Goal: Browse casually: Explore the website without a specific task or goal

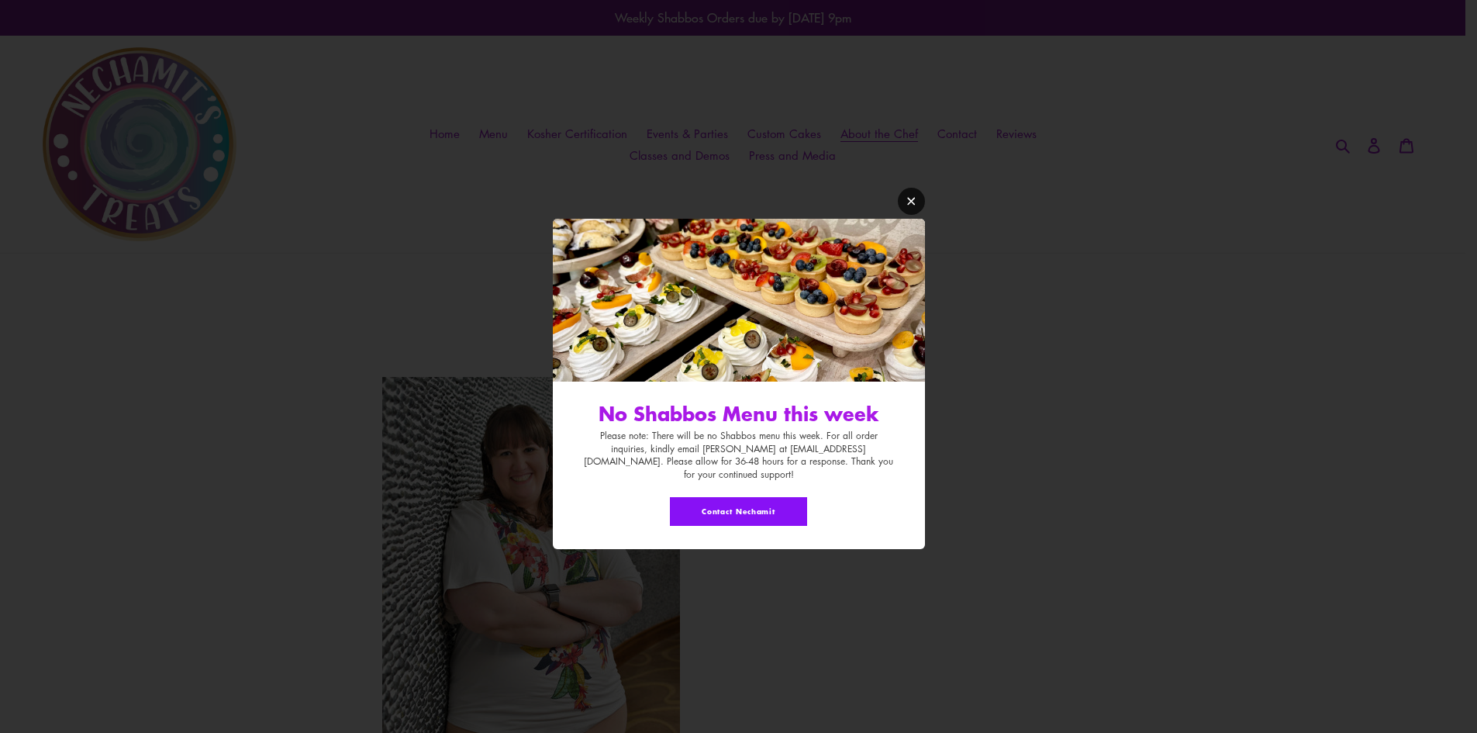
click at [910, 207] on icon "Modal window" at bounding box center [912, 201] width 12 height 12
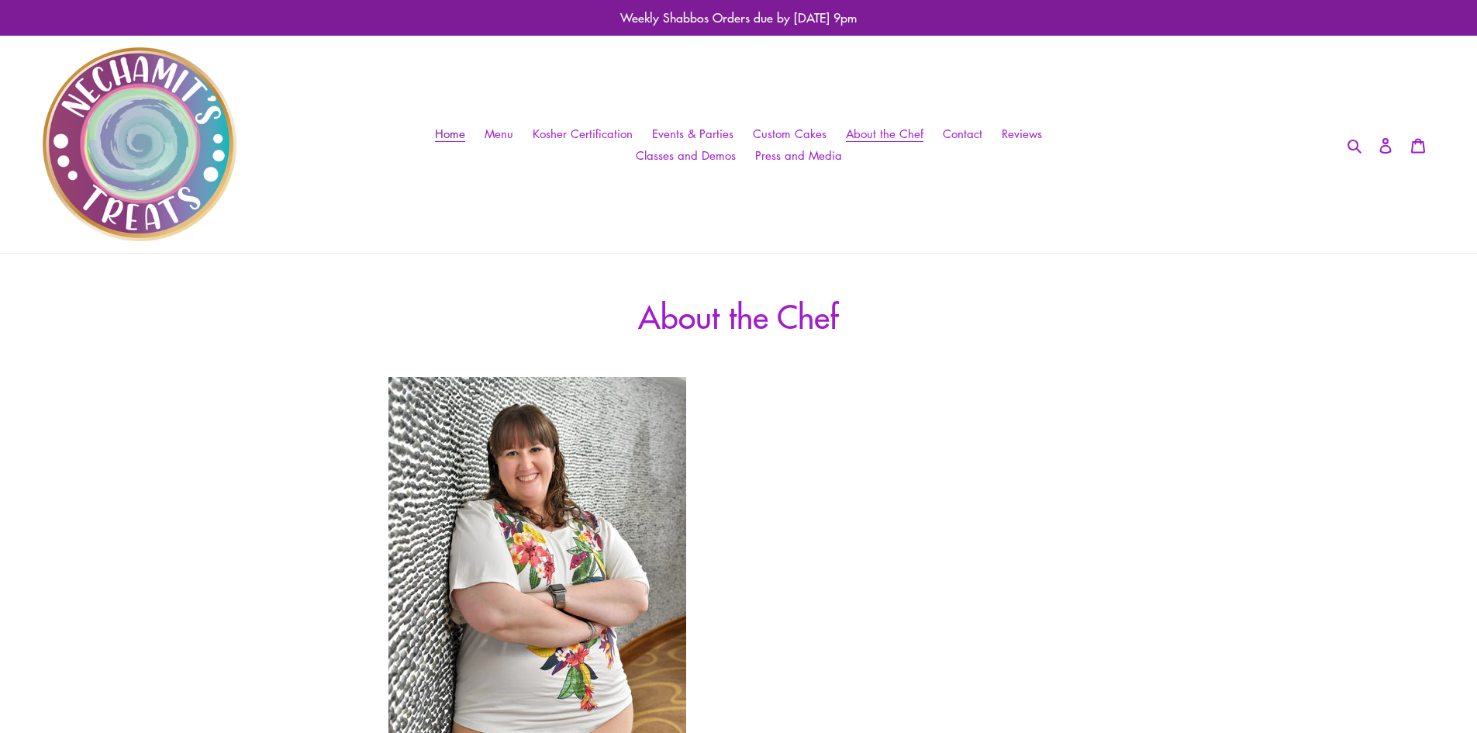
click at [442, 131] on span "Home" at bounding box center [450, 134] width 30 height 16
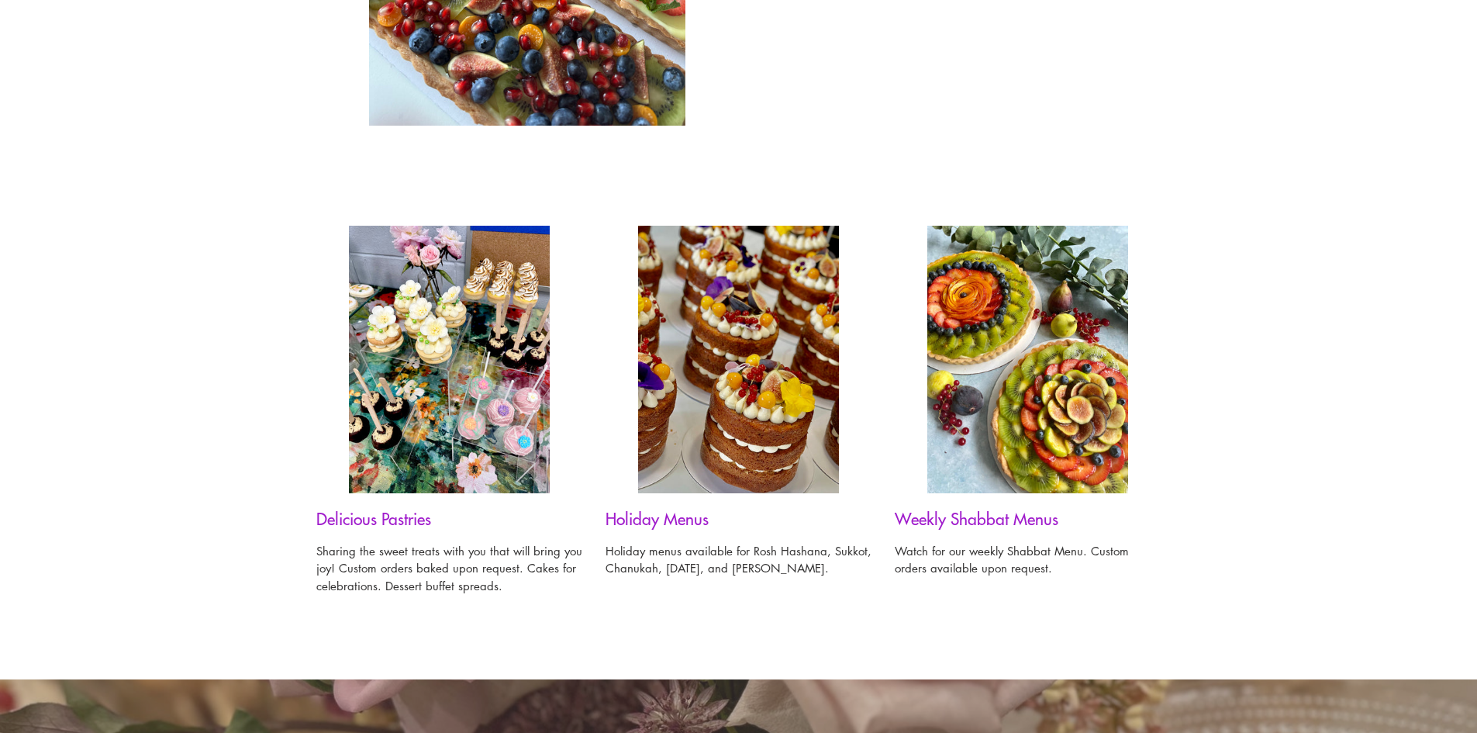
scroll to position [1008, 0]
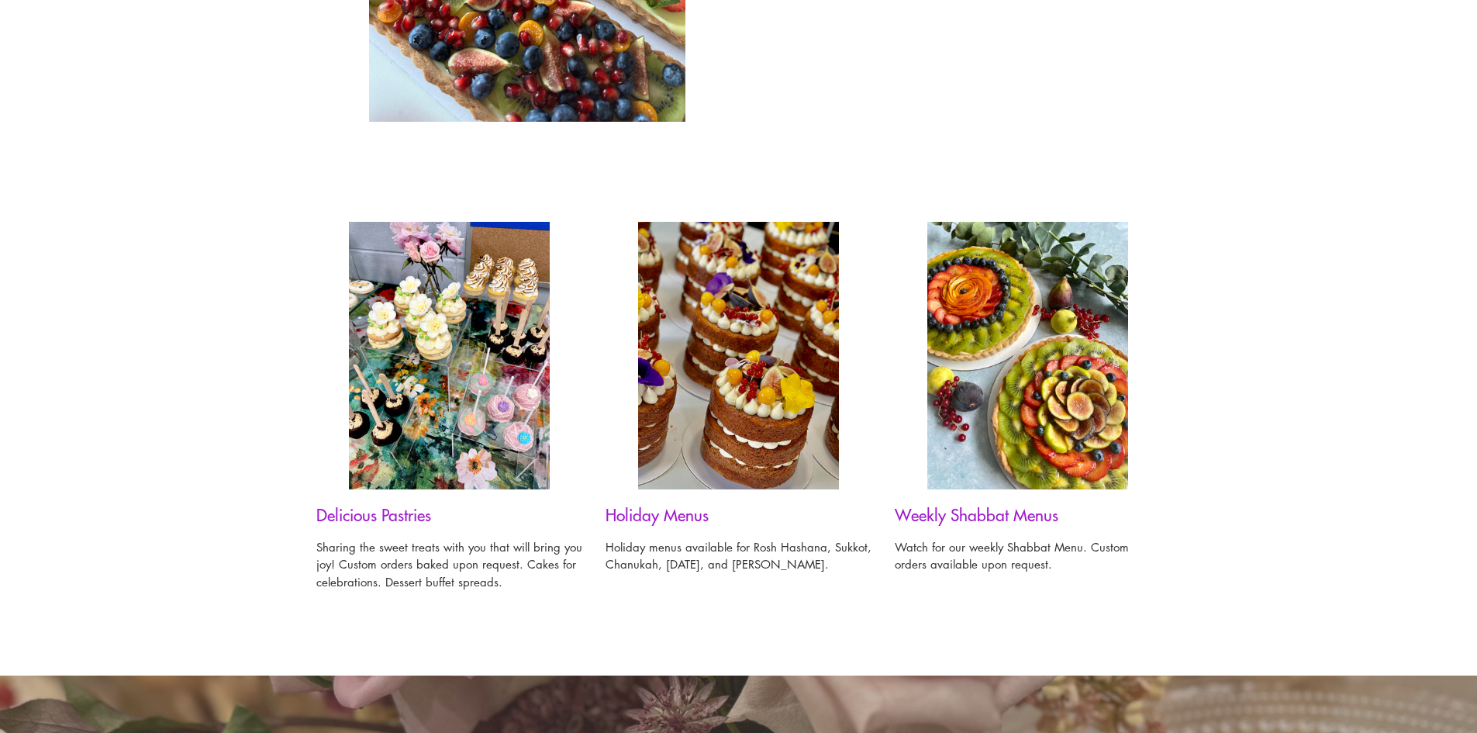
click at [706, 412] on img at bounding box center [738, 355] width 201 height 267
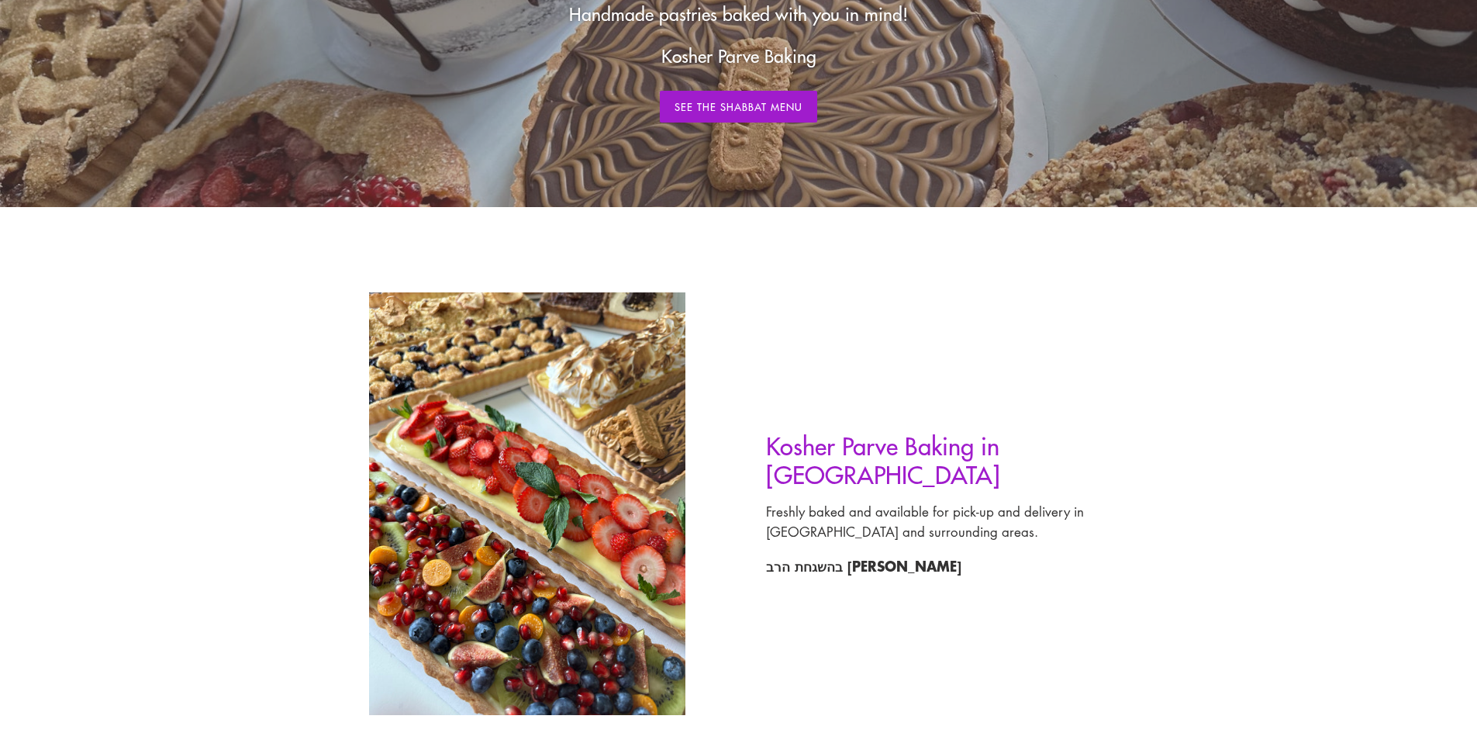
scroll to position [155, 0]
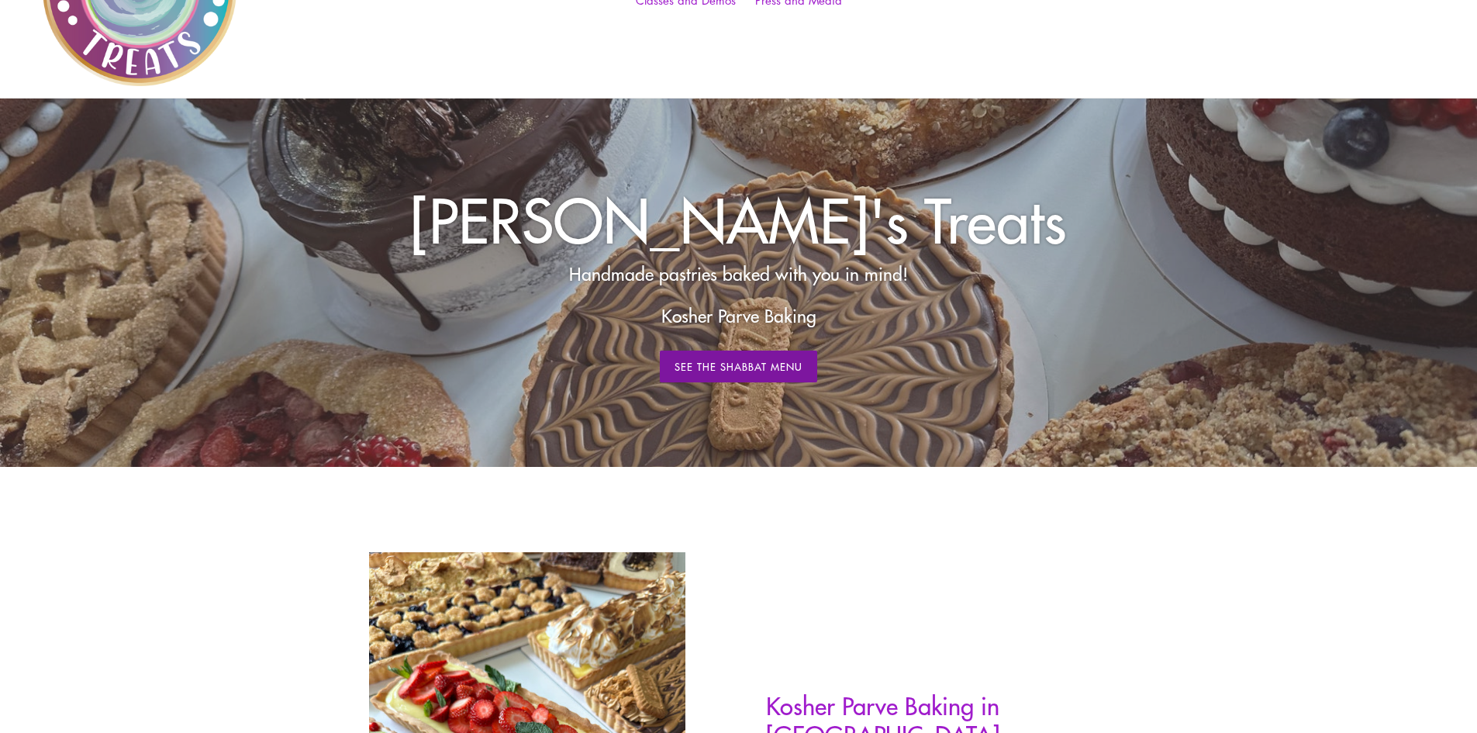
click at [731, 372] on link "See The Shabbat Menu" at bounding box center [739, 366] width 158 height 33
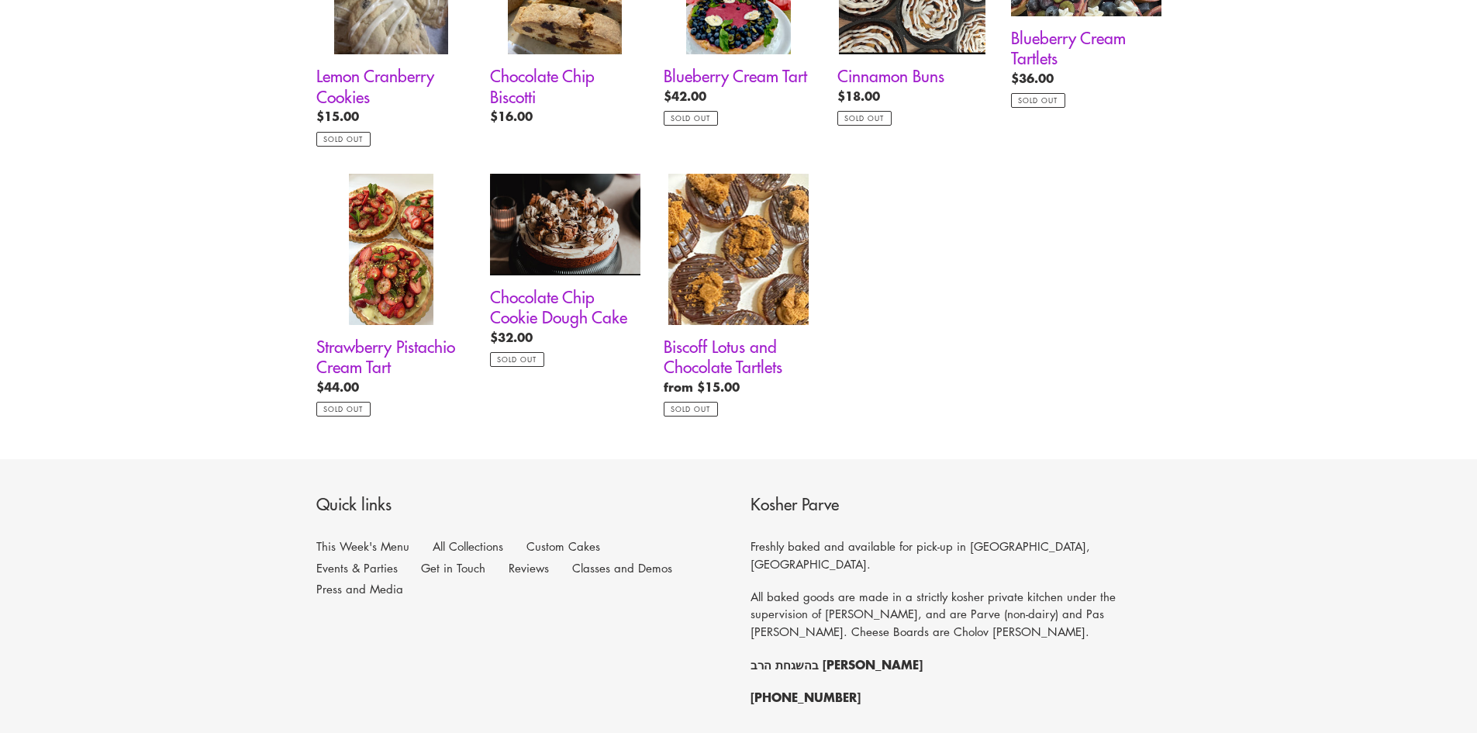
scroll to position [1318, 0]
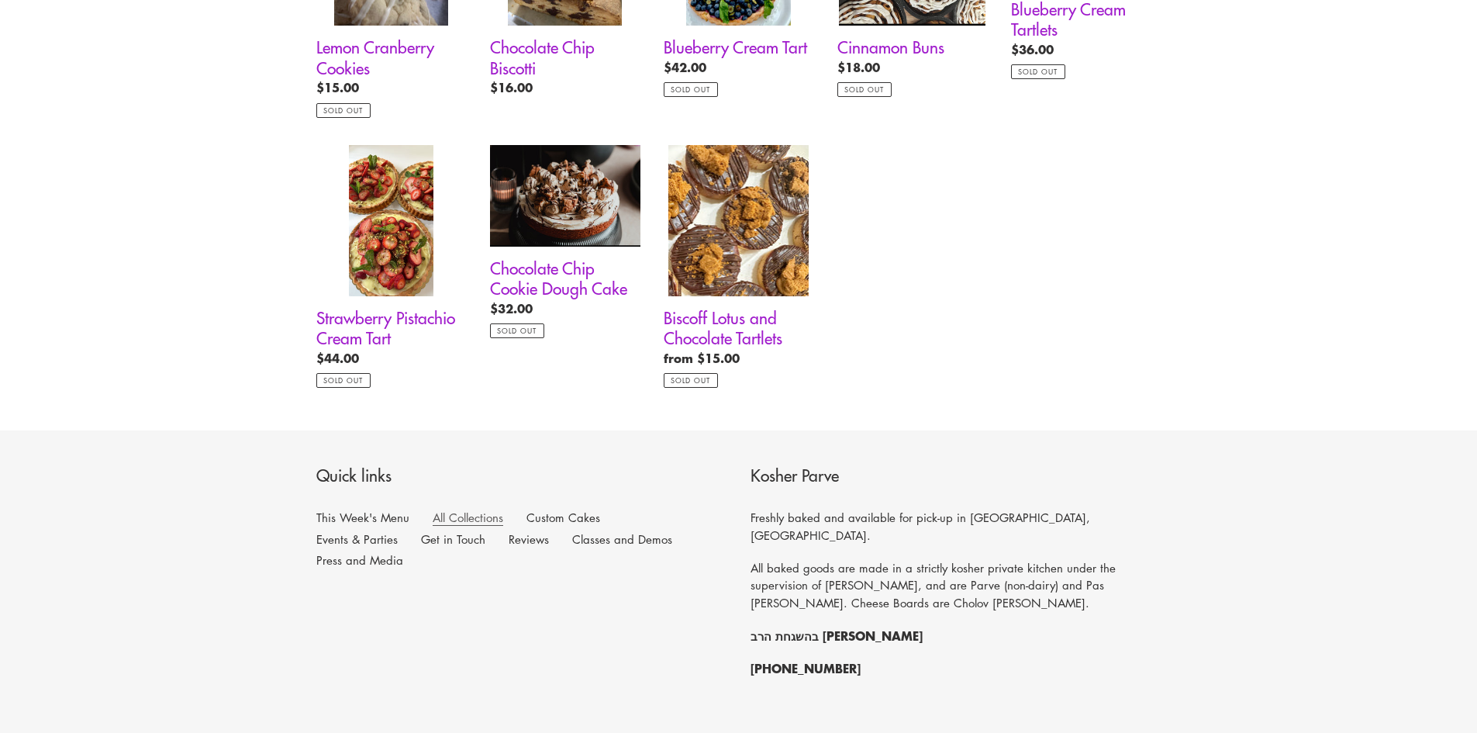
click at [478, 518] on link "All Collections" at bounding box center [468, 517] width 71 height 16
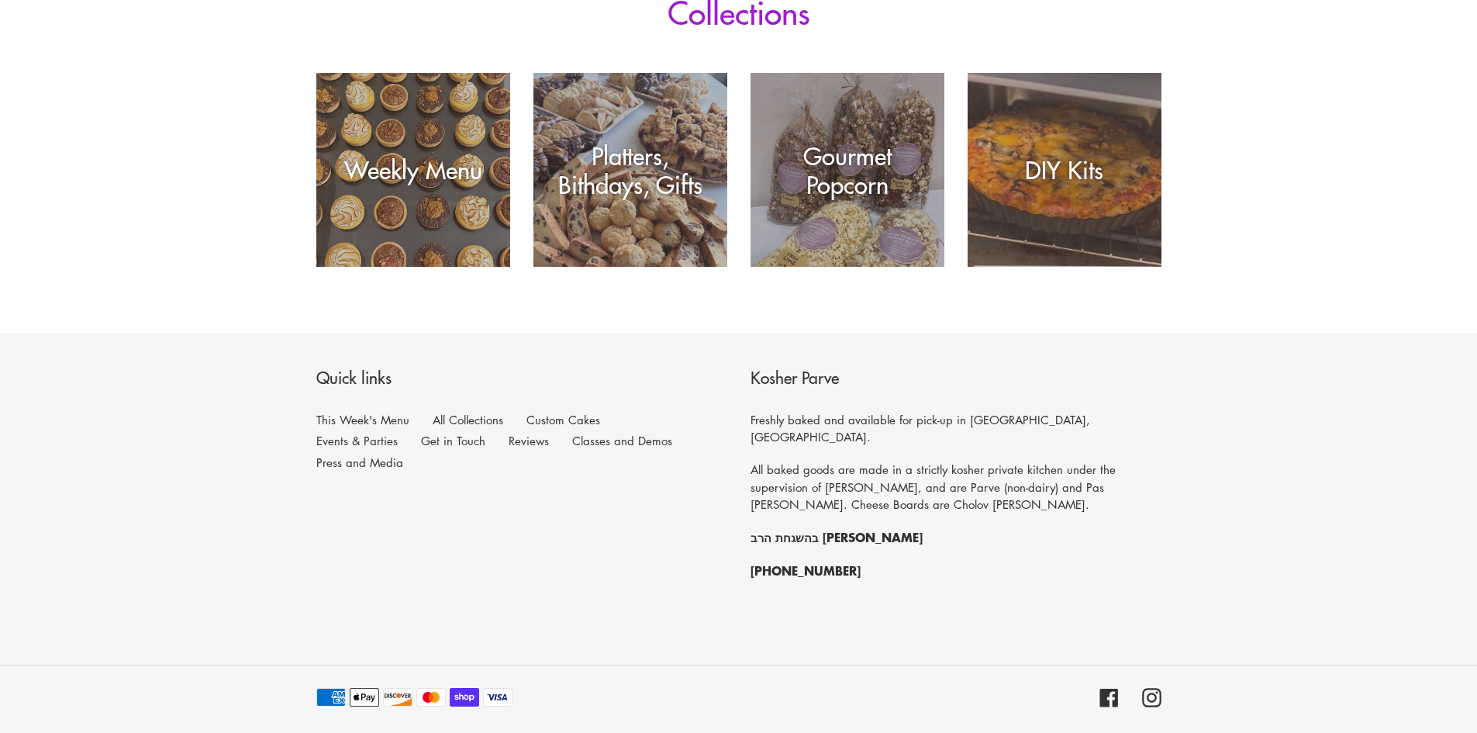
scroll to position [310, 0]
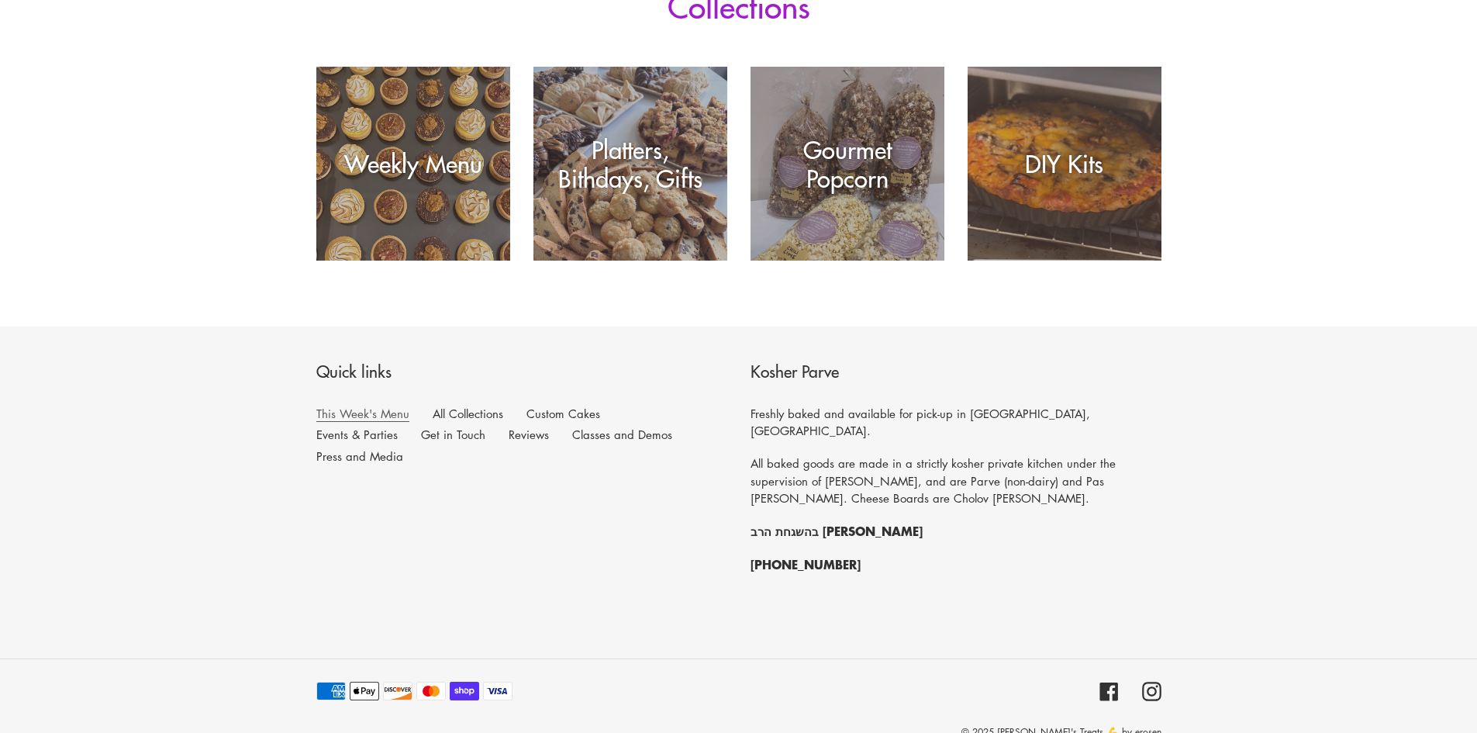
click at [372, 416] on link "This Week's Menu" at bounding box center [362, 413] width 93 height 16
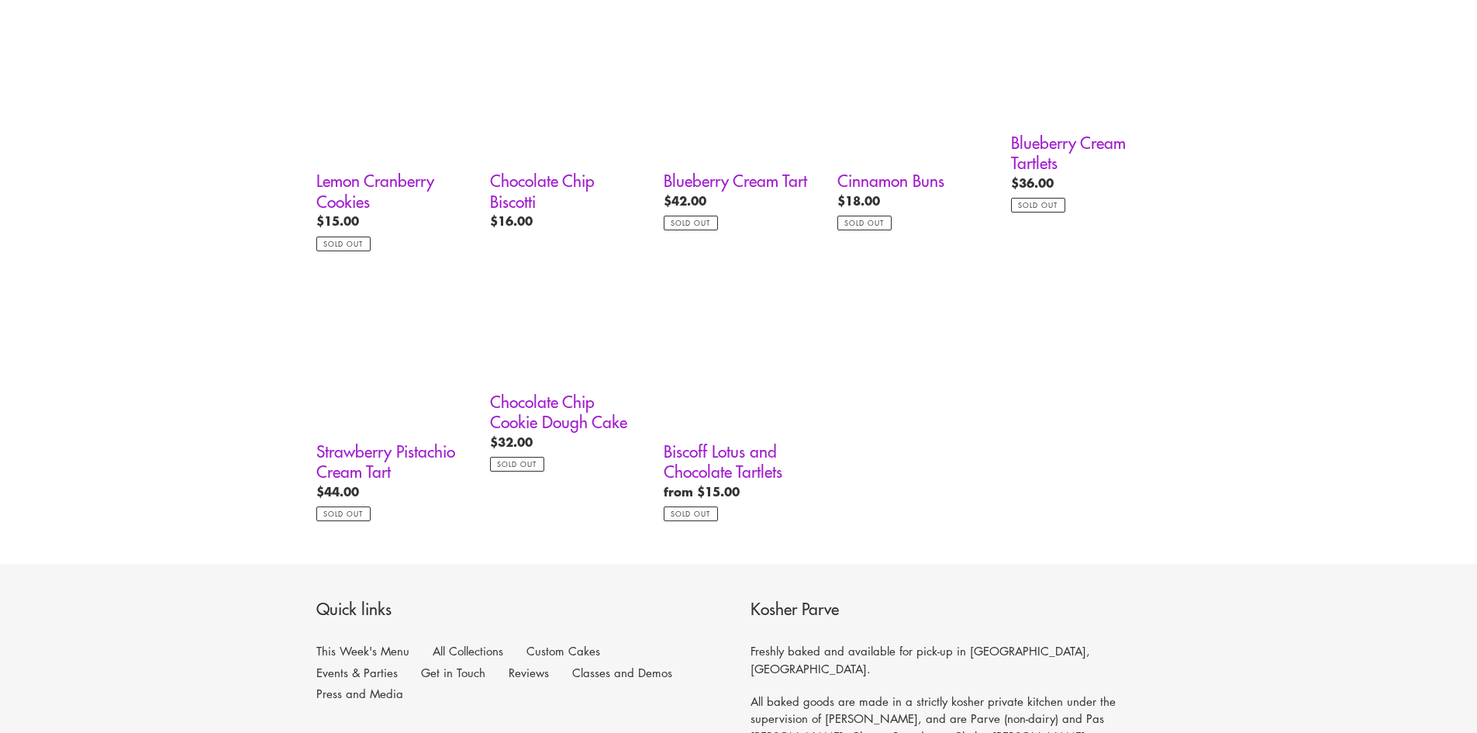
scroll to position [1318, 0]
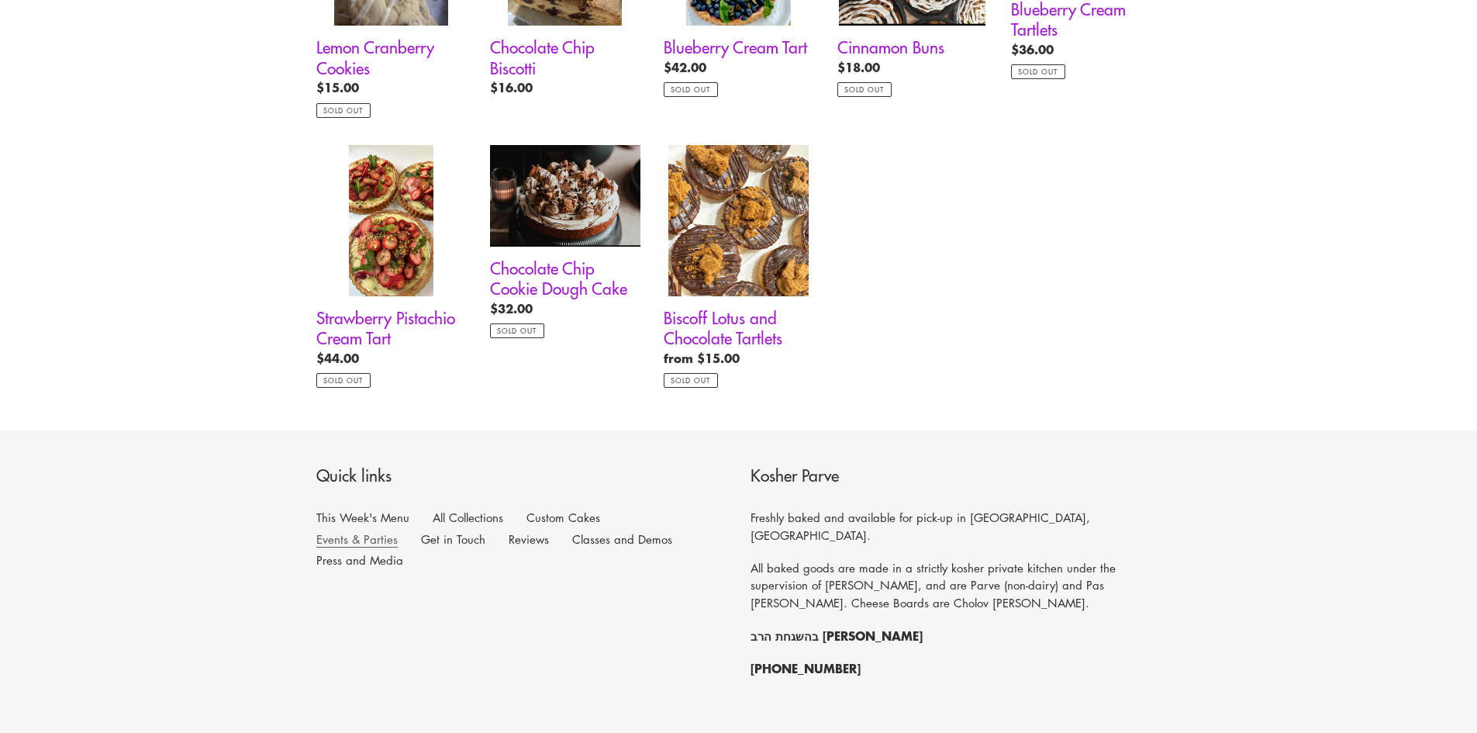
click at [398, 531] on link "Events & Parties" at bounding box center [356, 539] width 81 height 16
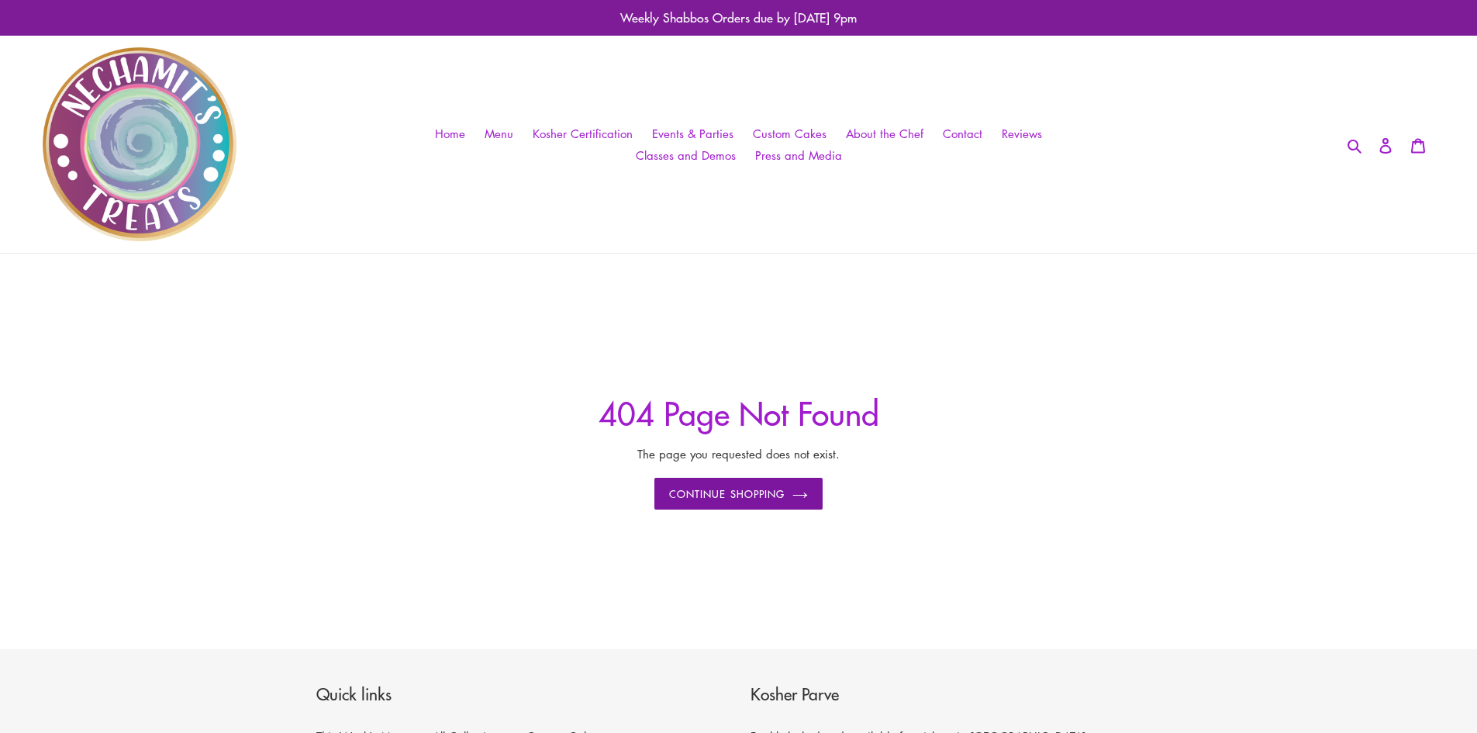
click at [720, 492] on link "Continue shopping" at bounding box center [738, 494] width 168 height 33
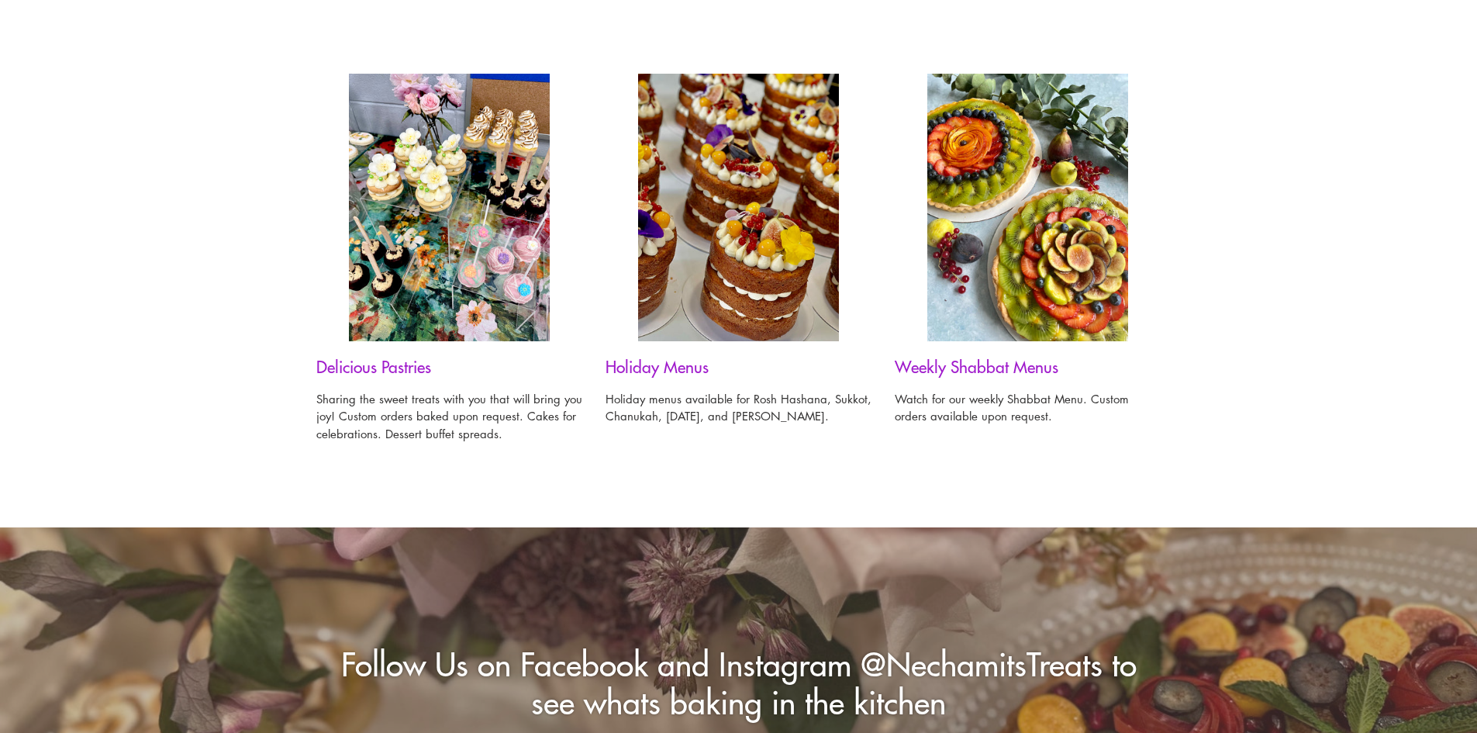
scroll to position [1163, 0]
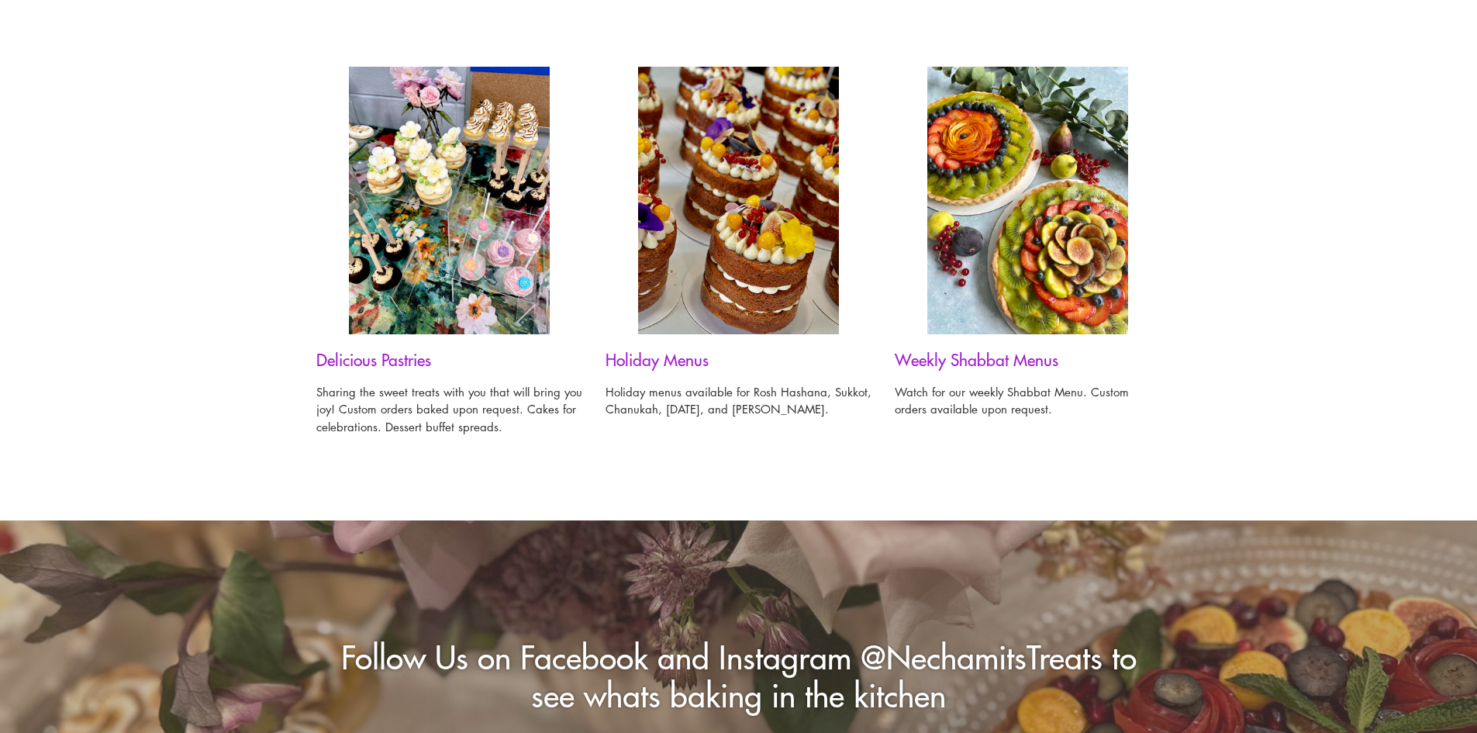
click at [378, 402] on p "Sharing the sweet treats with you that will bring you joy! Custom orders baked …" at bounding box center [449, 409] width 266 height 53
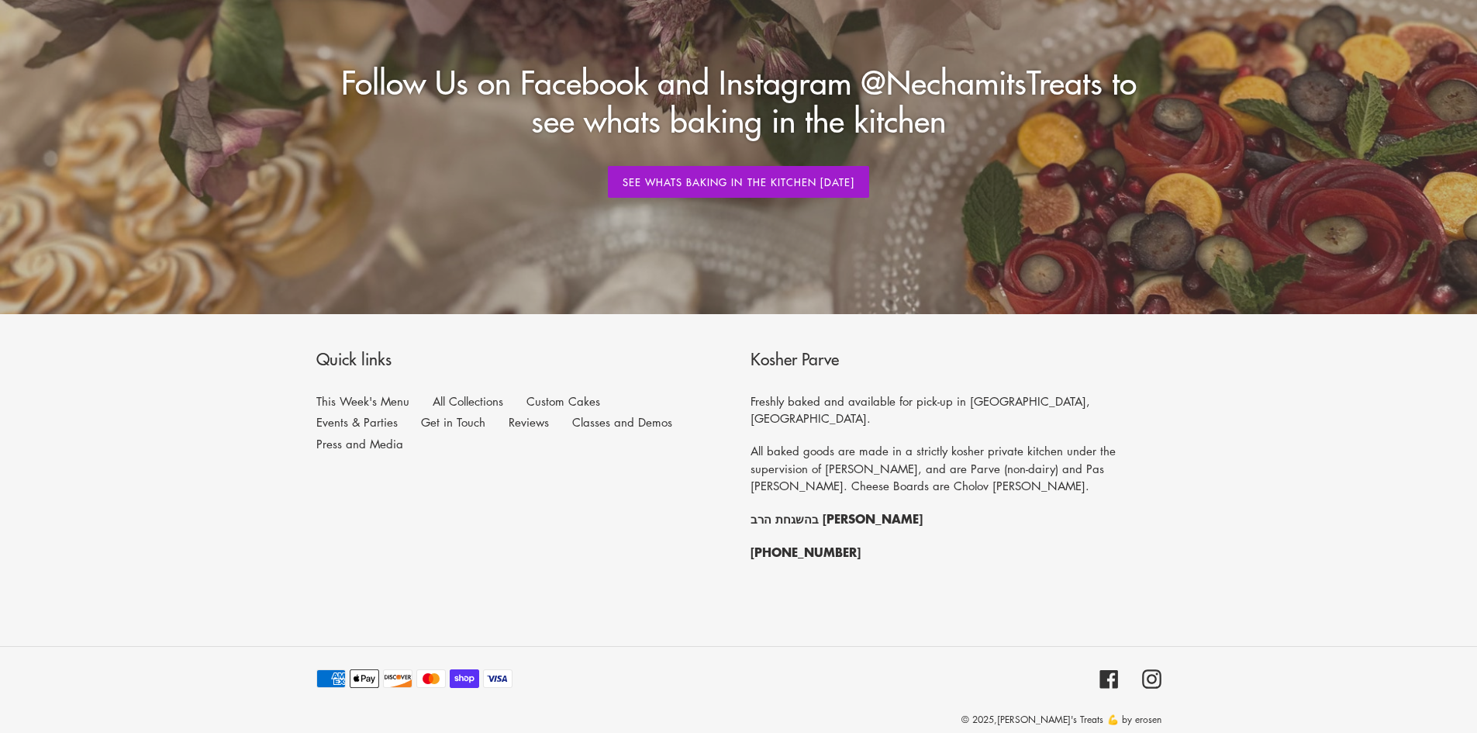
scroll to position [1740, 0]
